Goal: Information Seeking & Learning: Understand process/instructions

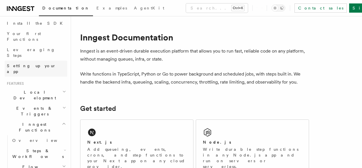
scroll to position [65, 0]
click at [30, 135] on link "Overview" at bounding box center [38, 140] width 57 height 10
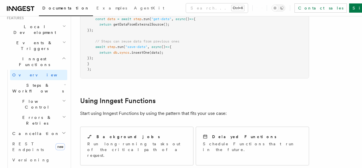
scroll to position [152, 0]
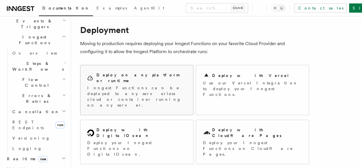
scroll to position [15, 0]
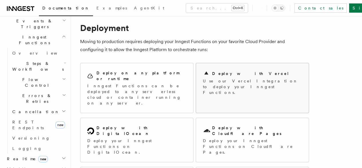
click at [219, 80] on p "Use our Vercel Integration to deploy your Inngest Functions." at bounding box center [252, 86] width 99 height 17
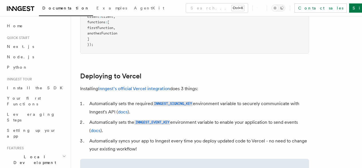
scroll to position [218, 0]
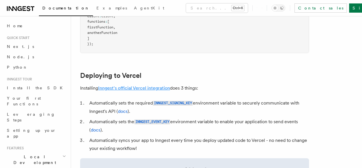
click at [133, 91] on link "Inngest's official Vercel integration" at bounding box center [134, 87] width 72 height 5
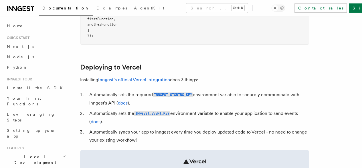
scroll to position [226, 0]
click at [127, 82] on link "Inngest's official Vercel integration" at bounding box center [134, 79] width 72 height 5
click at [351, 11] on link "Sign Up" at bounding box center [368, 7] width 38 height 9
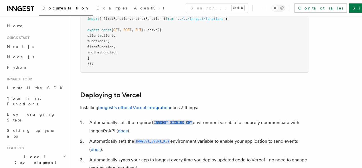
scroll to position [199, 0]
click at [138, 110] on link "Inngest's official Vercel integration" at bounding box center [134, 106] width 72 height 5
